Goal: Navigation & Orientation: Find specific page/section

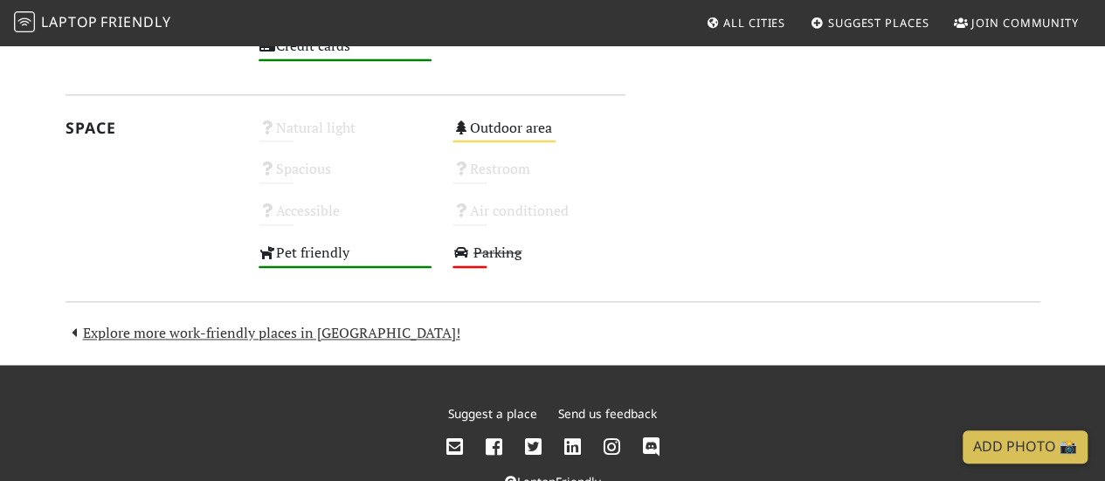
scroll to position [1227, 0]
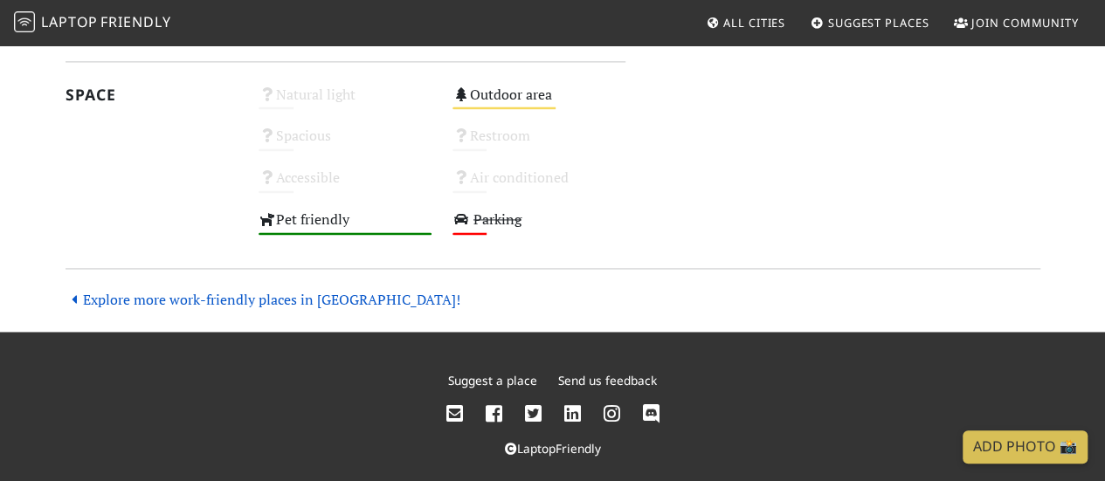
click at [301, 307] on link "Explore more work-friendly places in [GEOGRAPHIC_DATA]!" at bounding box center [263, 299] width 395 height 19
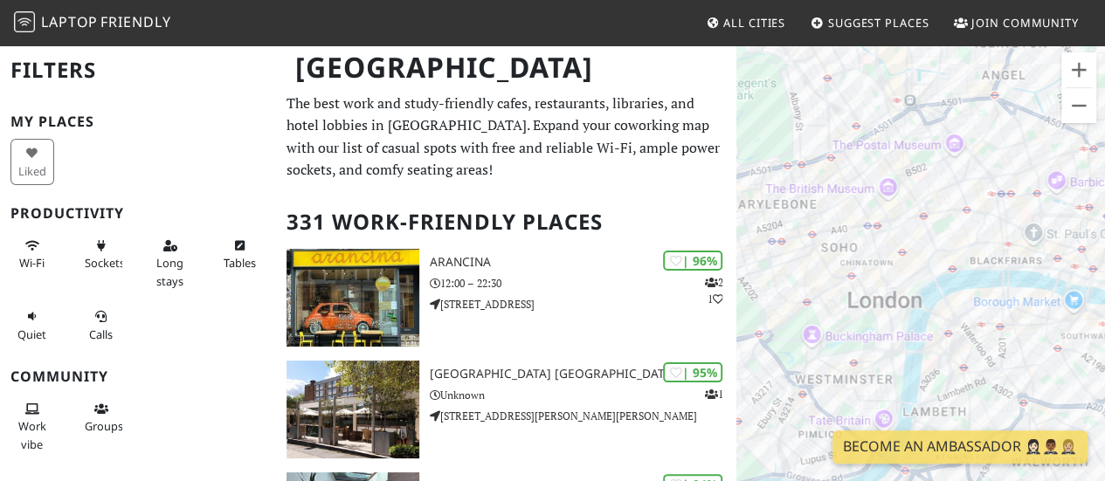
drag, startPoint x: 850, startPoint y: 149, endPoint x: 1008, endPoint y: 226, distance: 175.5
click at [1008, 226] on div "To navigate, press the arrow keys." at bounding box center [921, 284] width 369 height 481
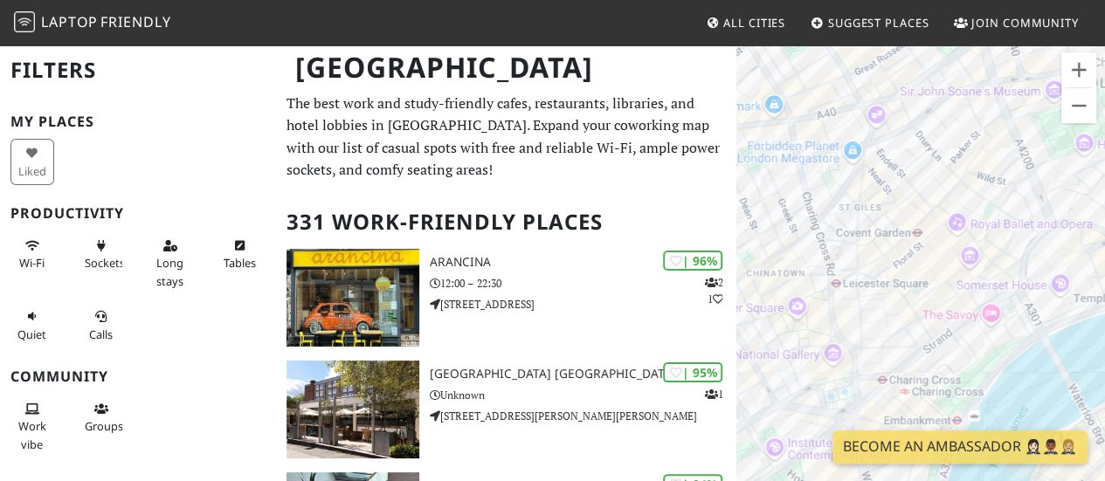
drag, startPoint x: 1015, startPoint y: 324, endPoint x: 884, endPoint y: 357, distance: 134.4
click at [884, 357] on div "To navigate, press the arrow keys." at bounding box center [921, 284] width 369 height 481
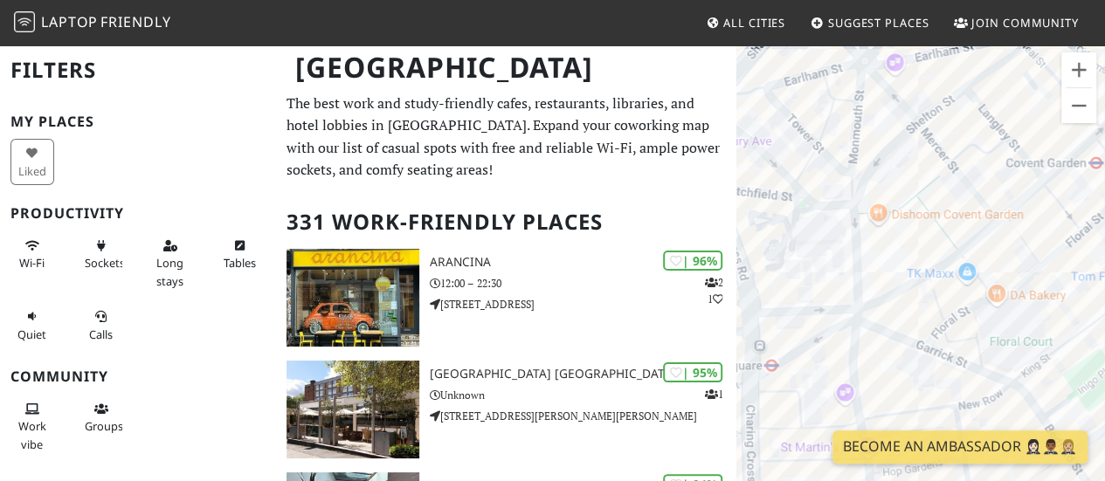
drag, startPoint x: 892, startPoint y: 191, endPoint x: 904, endPoint y: 298, distance: 107.2
click at [904, 298] on div "To navigate, press the arrow keys." at bounding box center [921, 284] width 369 height 481
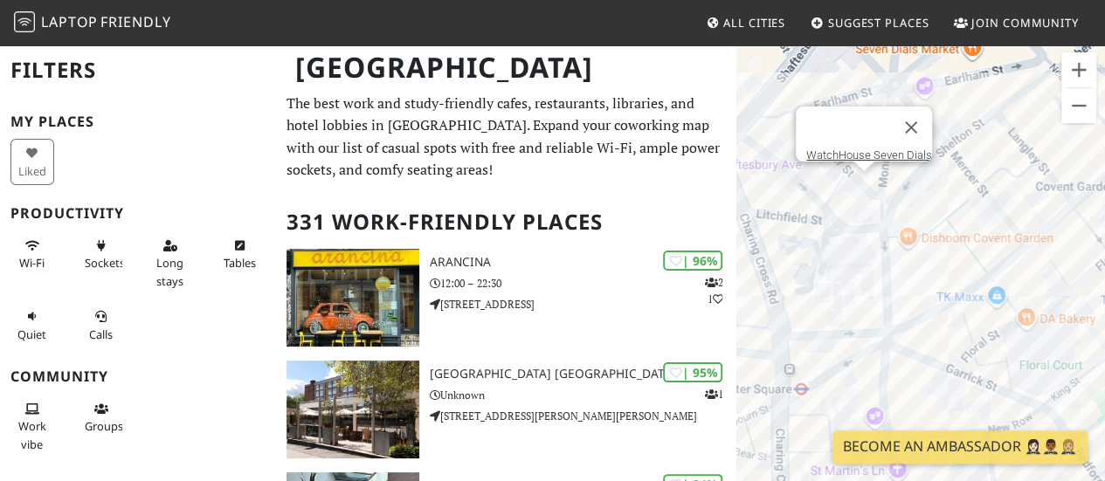
click at [863, 188] on div "To navigate, press the arrow keys. WatchHouse Seven Dials" at bounding box center [921, 284] width 369 height 481
click at [864, 149] on link "WatchHouse Seven Dials" at bounding box center [870, 155] width 126 height 13
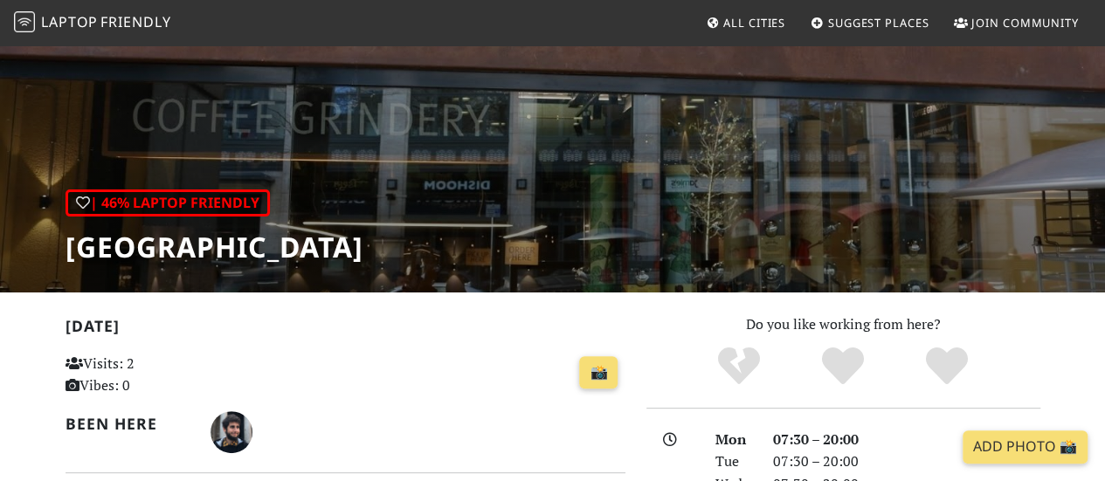
scroll to position [91, 0]
